Goal: Transaction & Acquisition: Book appointment/travel/reservation

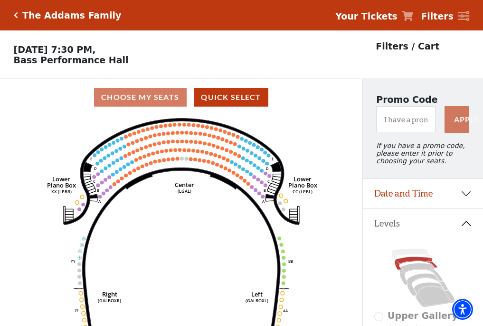
scroll to position [44, 0]
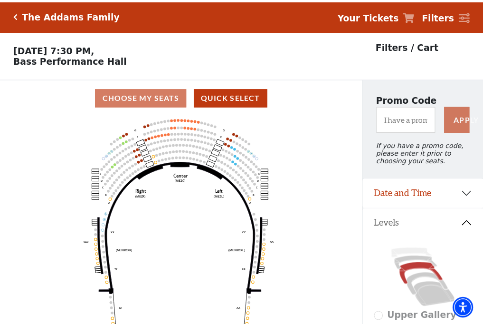
scroll to position [44, 0]
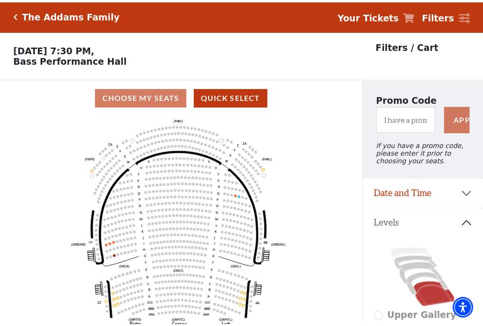
scroll to position [44, 0]
